Goal: Find specific page/section: Find specific page/section

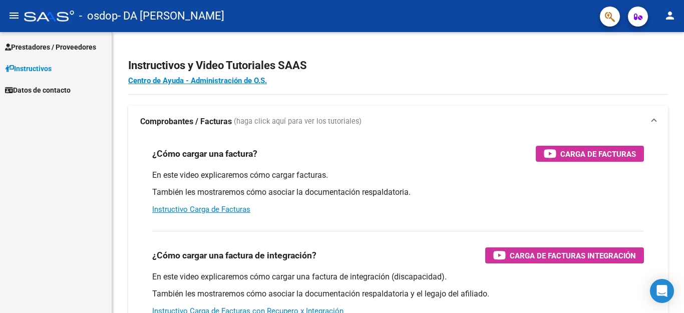
click at [39, 47] on span "Prestadores / Proveedores" at bounding box center [50, 47] width 91 height 11
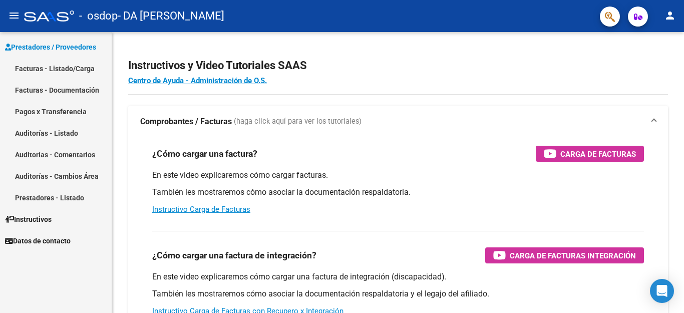
click at [41, 110] on link "Pagos x Transferencia" at bounding box center [56, 112] width 112 height 22
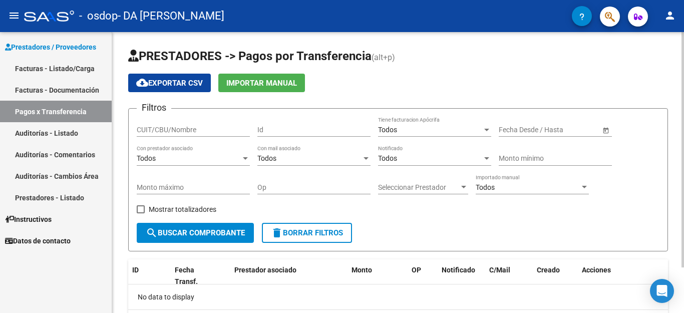
scroll to position [54, 0]
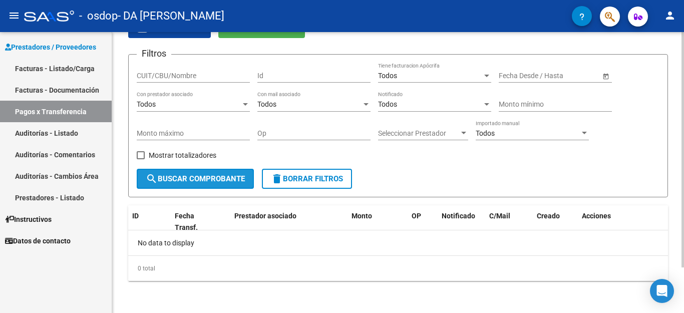
click at [235, 184] on button "search Buscar Comprobante" at bounding box center [195, 179] width 117 height 20
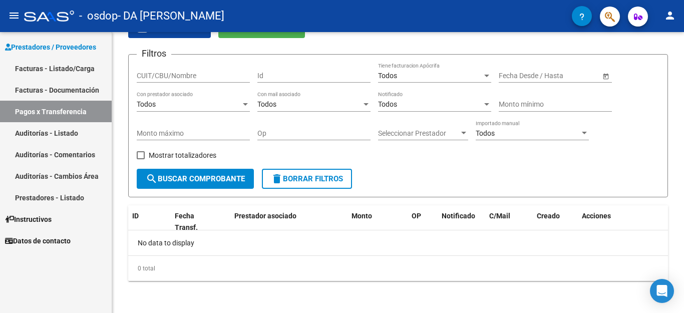
click at [56, 92] on link "Facturas - Documentación" at bounding box center [56, 90] width 112 height 22
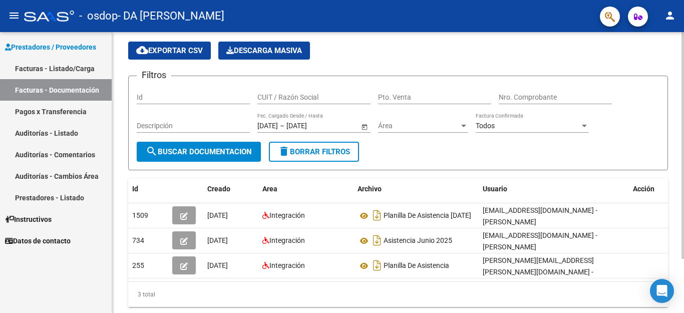
scroll to position [67, 0]
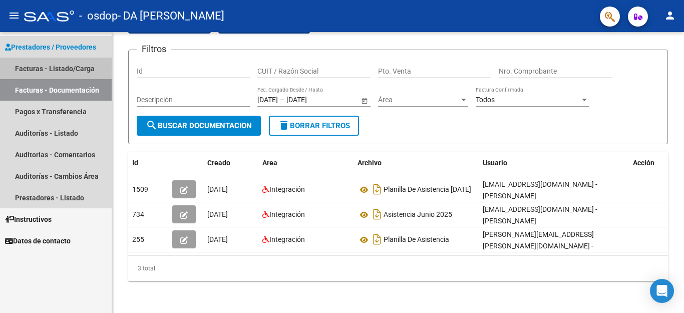
click at [76, 65] on link "Facturas - Listado/Carga" at bounding box center [56, 69] width 112 height 22
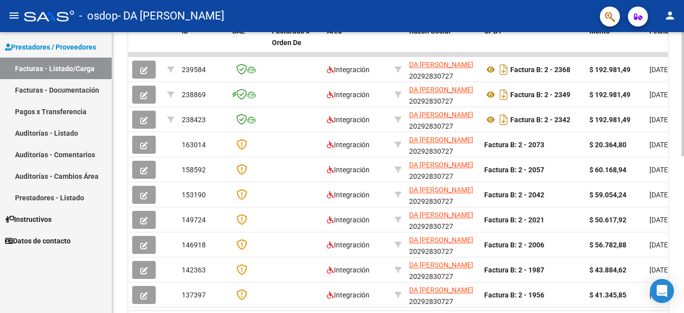
scroll to position [241, 0]
